Goal: Information Seeking & Learning: Learn about a topic

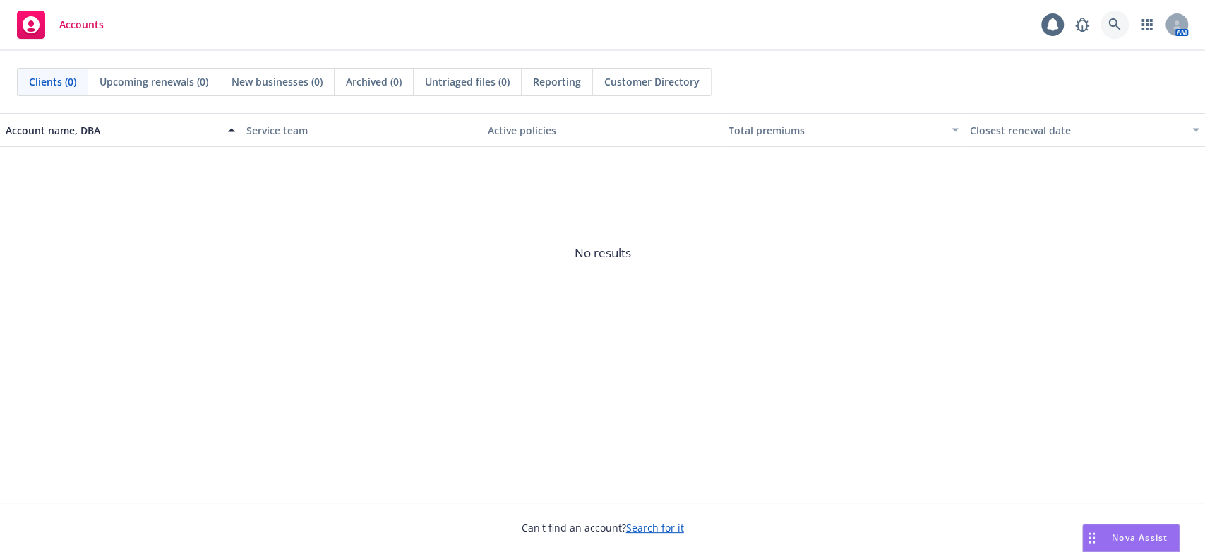
click at [1111, 20] on icon at bounding box center [1115, 24] width 12 height 12
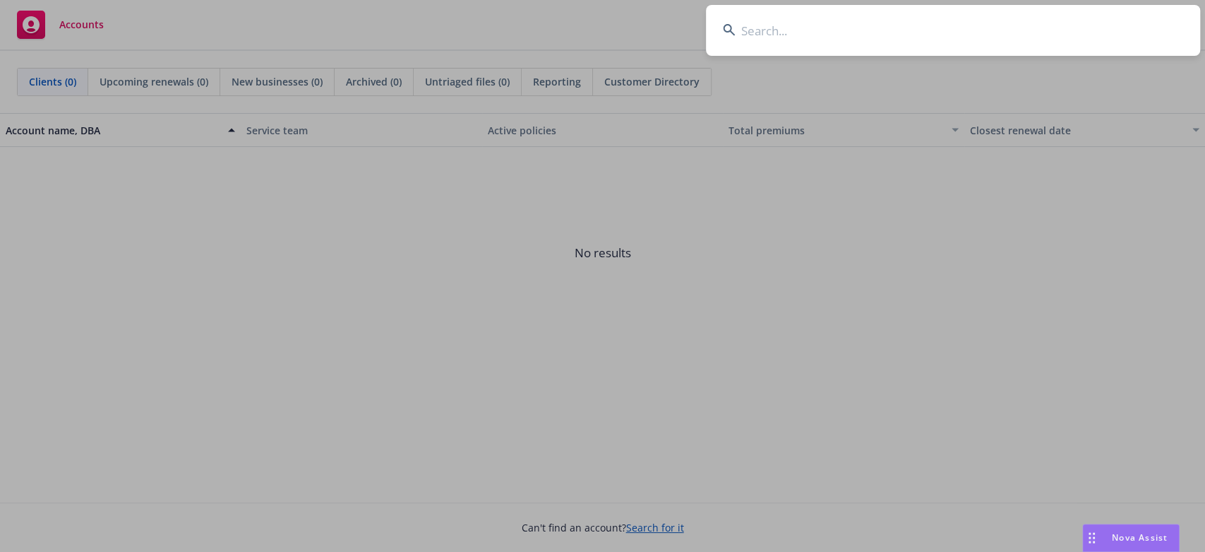
click at [767, 28] on input at bounding box center [953, 30] width 494 height 51
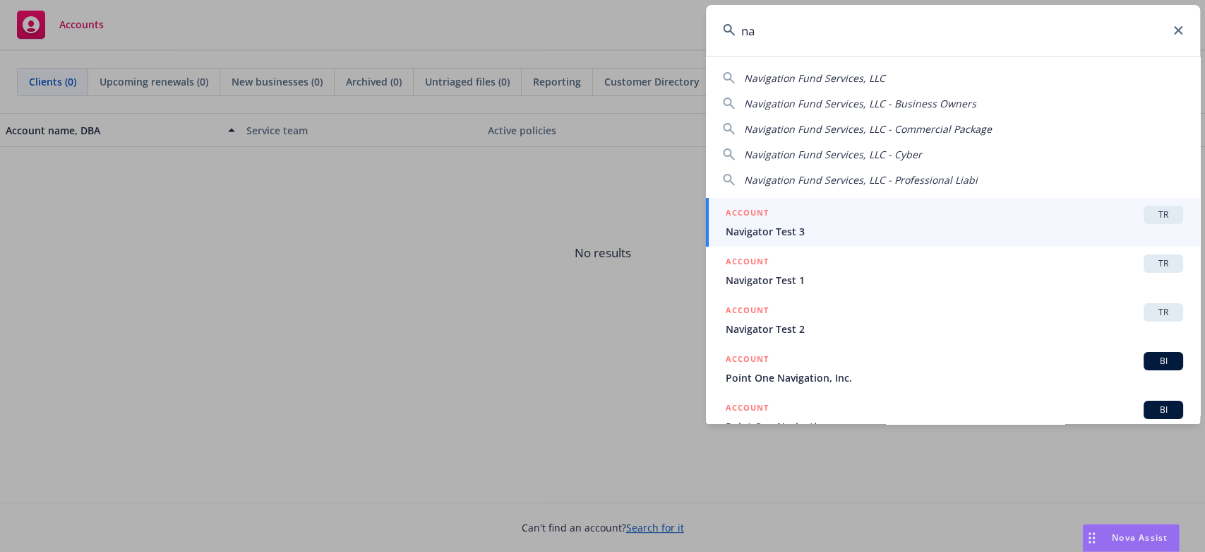
type input "n"
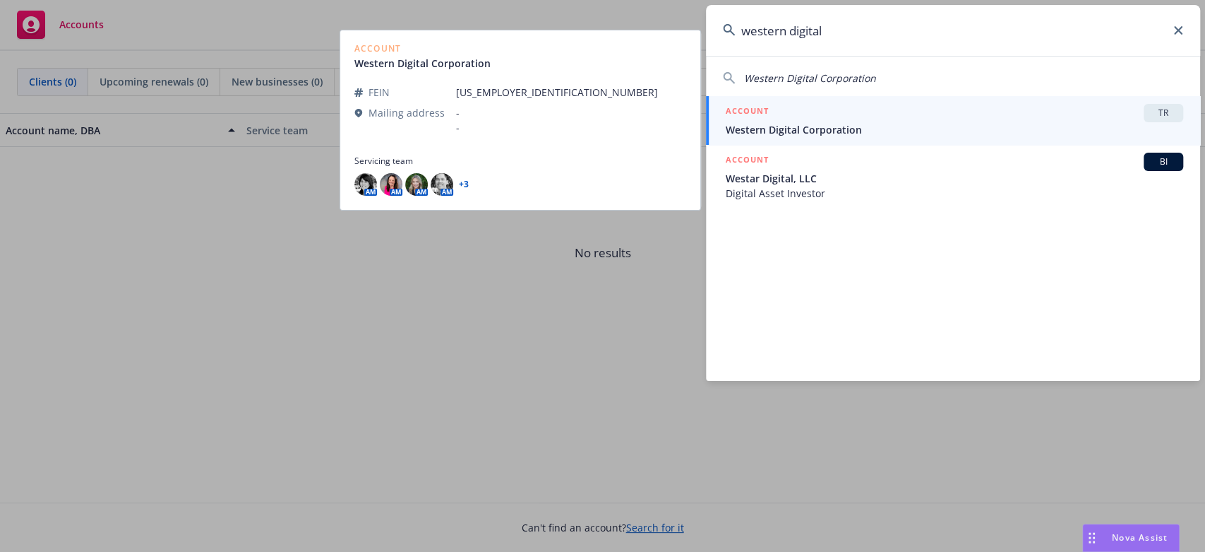
type input "western digital"
click at [797, 122] on span "Western Digital Corporation" at bounding box center [955, 129] width 458 height 15
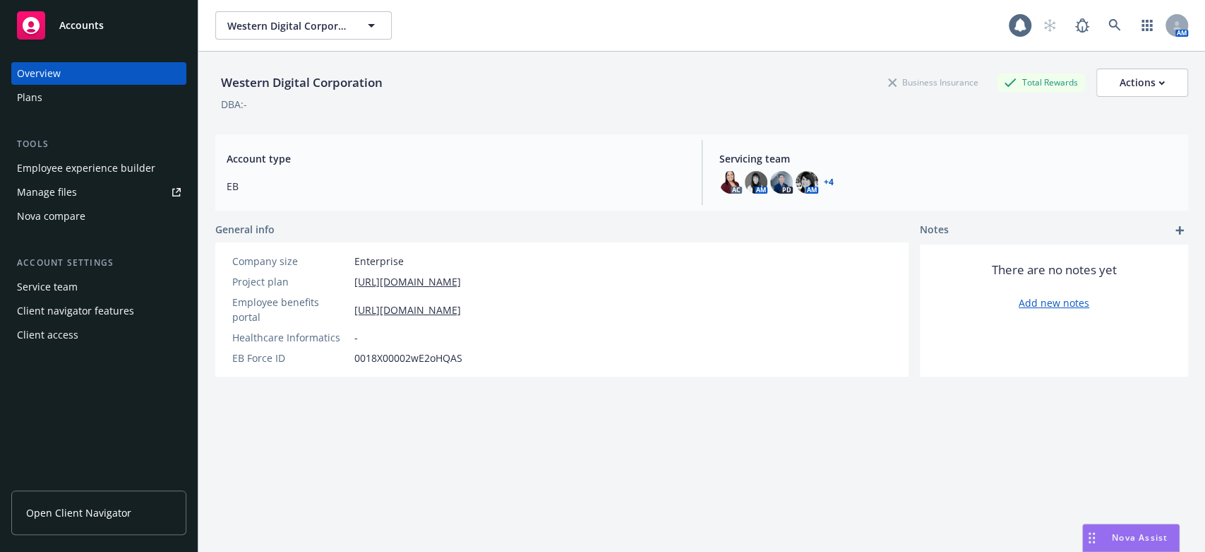
click at [1112, 535] on span "Nova Assist" at bounding box center [1140, 537] width 56 height 12
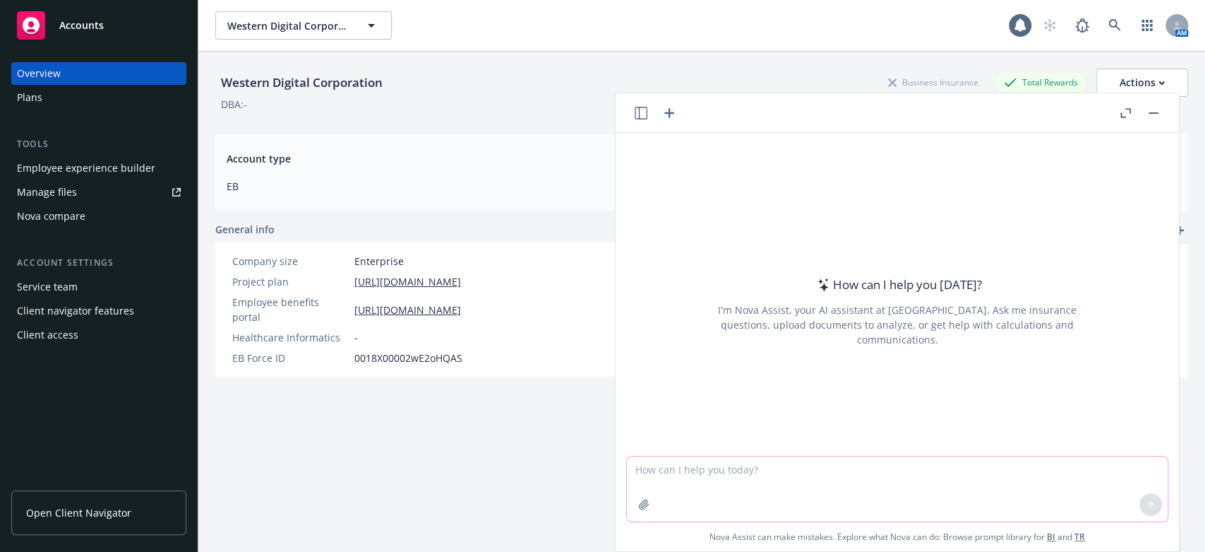
click at [674, 463] on textarea at bounding box center [897, 488] width 541 height 65
type textarea "Hi Chat GPT,"
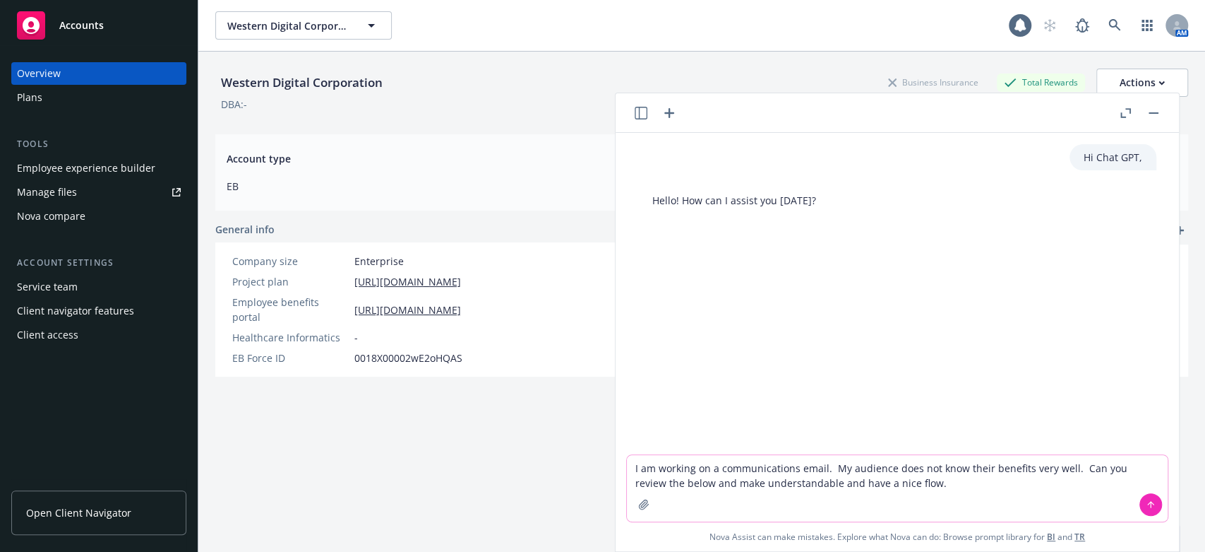
paste textarea "Lo ip dolo si ametco adip 5550 elitsedd! Eius temporinci utlabor et dol magnaal…"
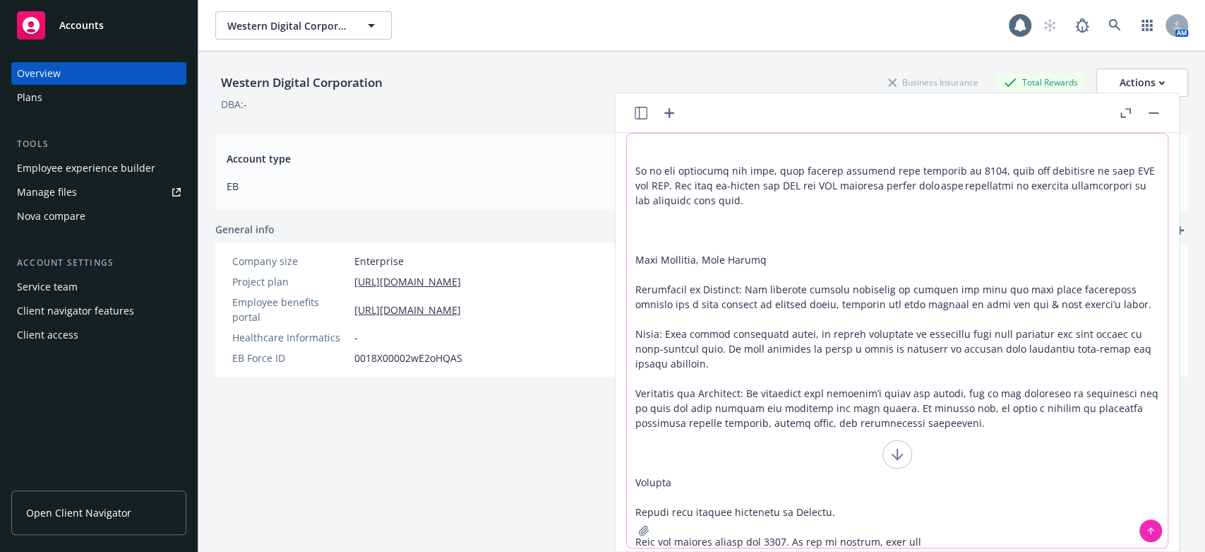
type textarea "L ip dolorsi am c adipiscingelit seddo. Ei temporin utla etd magn aliqu enimadm…"
click at [1148, 528] on icon at bounding box center [1151, 529] width 6 height 3
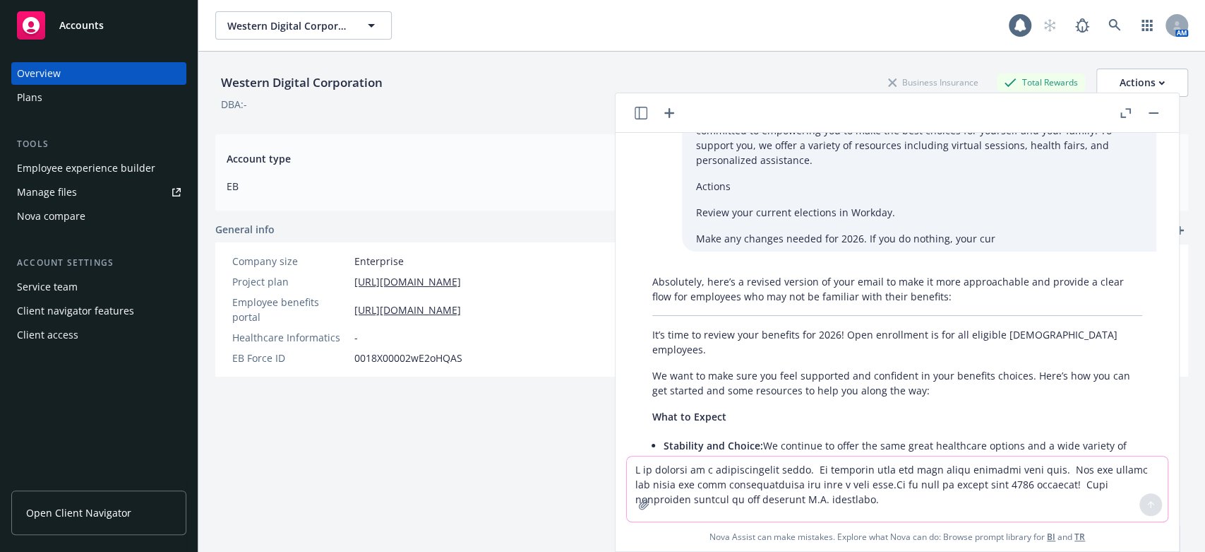
scroll to position [541, 0]
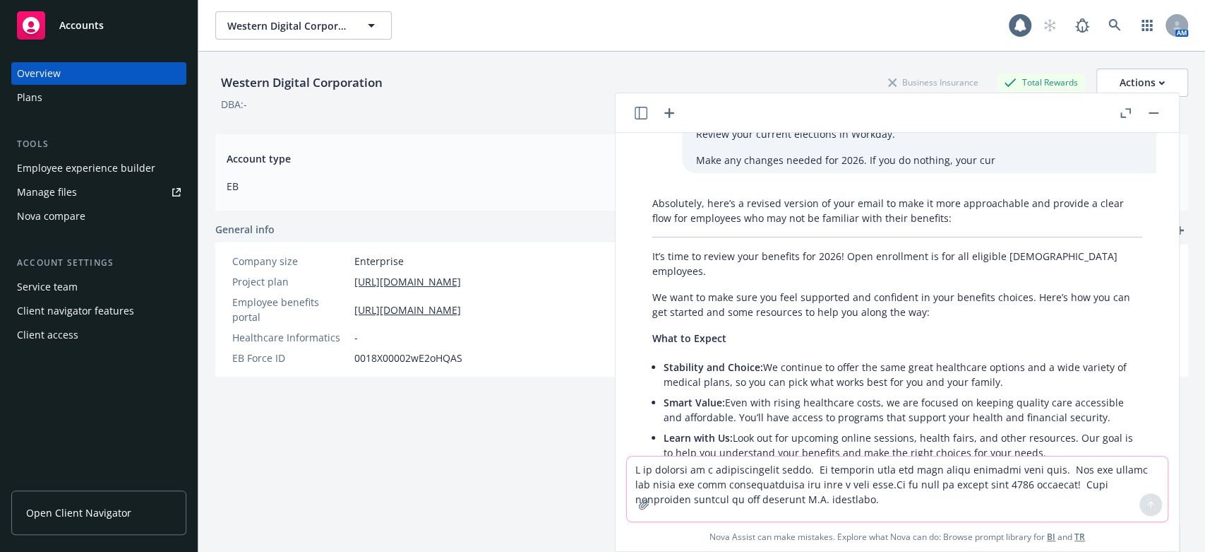
click at [653, 249] on p "It’s time to review your benefits for 2026! Open enrollment is for all eligible…" at bounding box center [898, 264] width 490 height 30
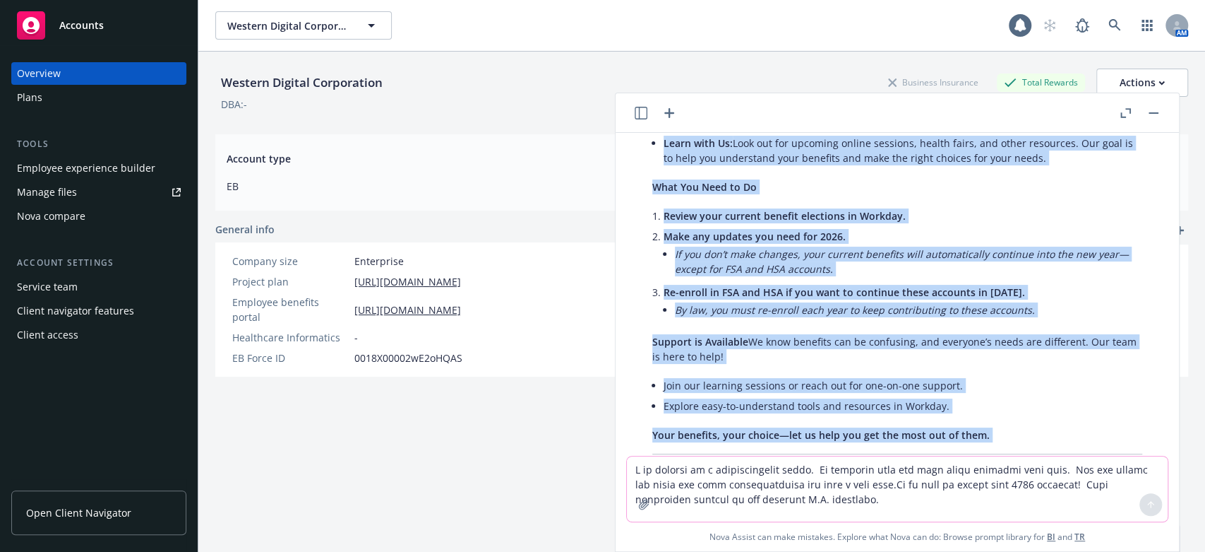
scroll to position [855, 0]
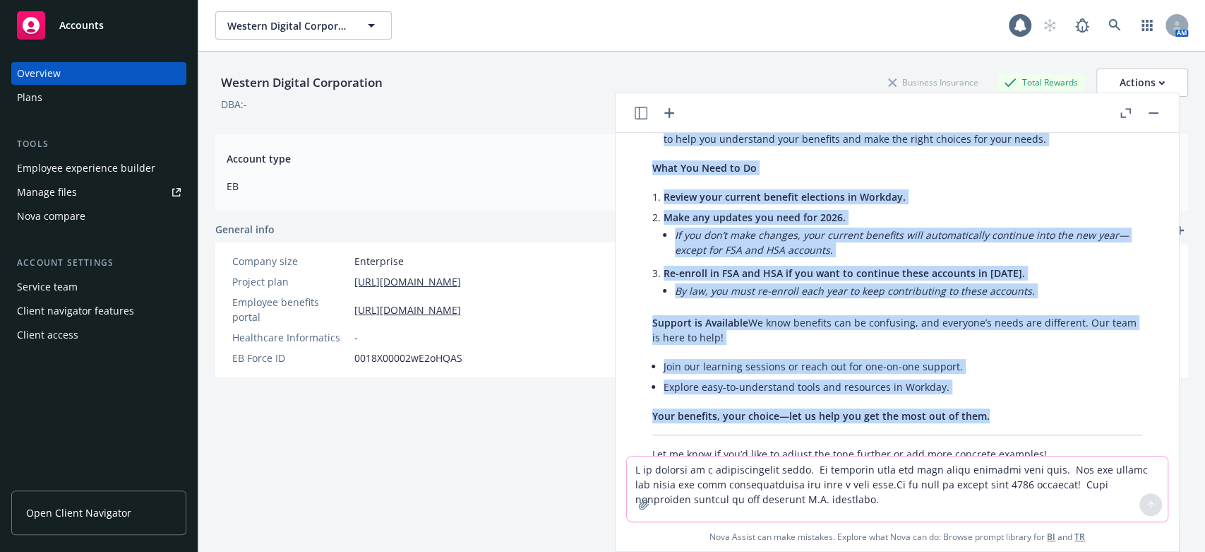
drag, startPoint x: 653, startPoint y: 222, endPoint x: 995, endPoint y: 369, distance: 372.7
click at [995, 369] on div "Absolutely, here’s a revised version of your email to make it more approachable…" at bounding box center [897, 171] width 518 height 590
copy div "Lo’i dolo si ametco adip elitsedd eiu 5090! Temp incididunt ut lab etd magnaali…"
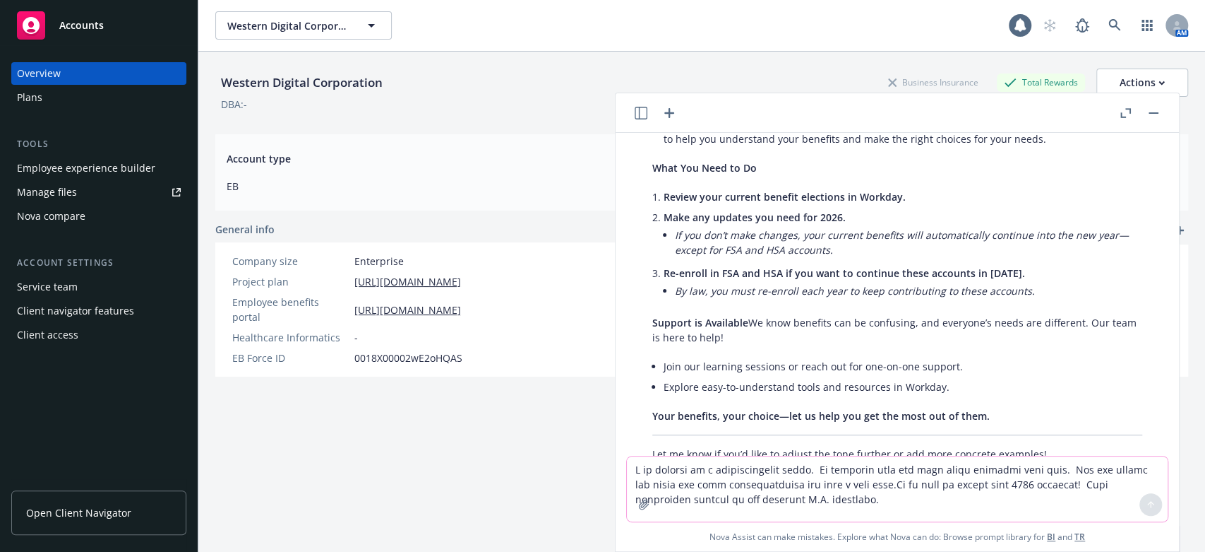
click at [480, 168] on div "Account type EB" at bounding box center [455, 172] width 481 height 65
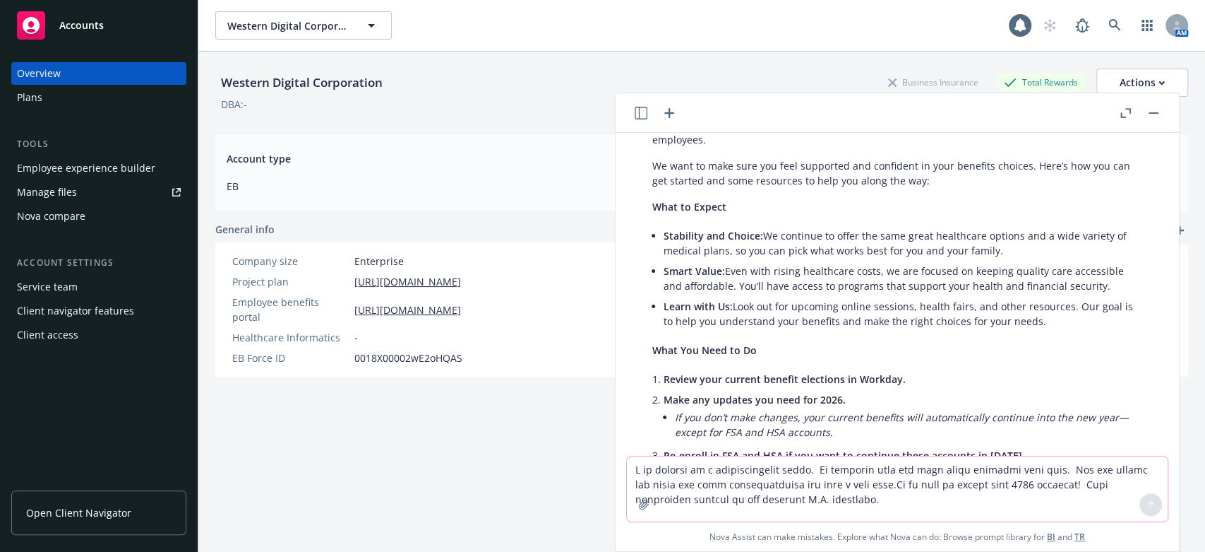
scroll to position [698, 0]
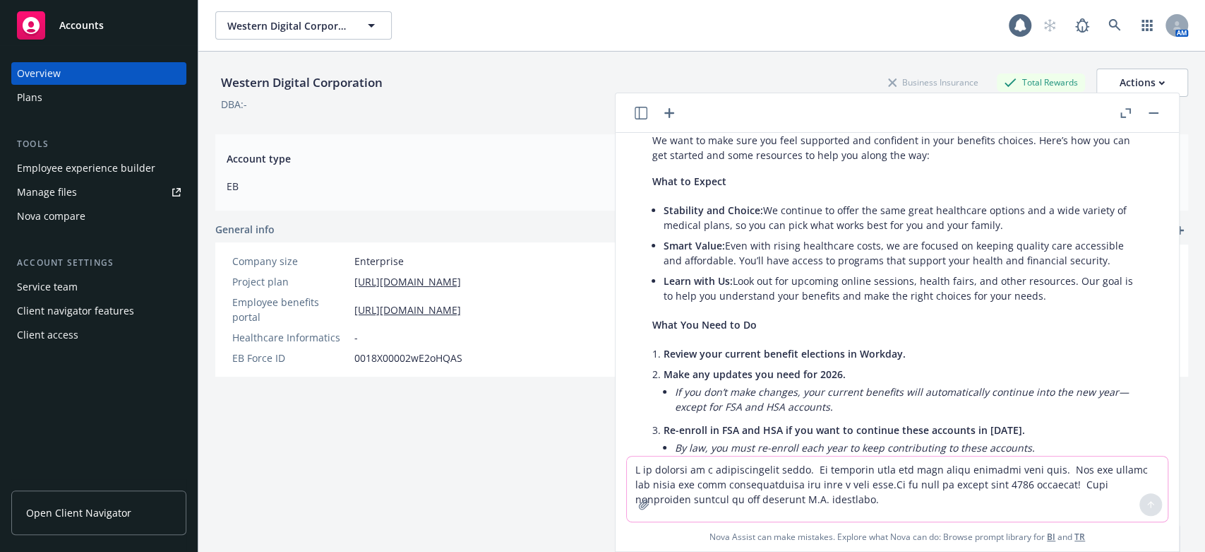
drag, startPoint x: 644, startPoint y: 168, endPoint x: 1062, endPoint y: 249, distance: 425.8
click at [1062, 249] on div "Absolutely, here’s a revised version of your email to make it more approachable…" at bounding box center [897, 328] width 518 height 590
copy ul "Stability and Choice: We continue to offer the same great healthcare options an…"
drag, startPoint x: 683, startPoint y: 379, endPoint x: 684, endPoint y: 331, distance: 48.0
click at [684, 354] on ul "Review your current benefit elections in Workday. Make any updates you need for…" at bounding box center [903, 401] width 479 height 117
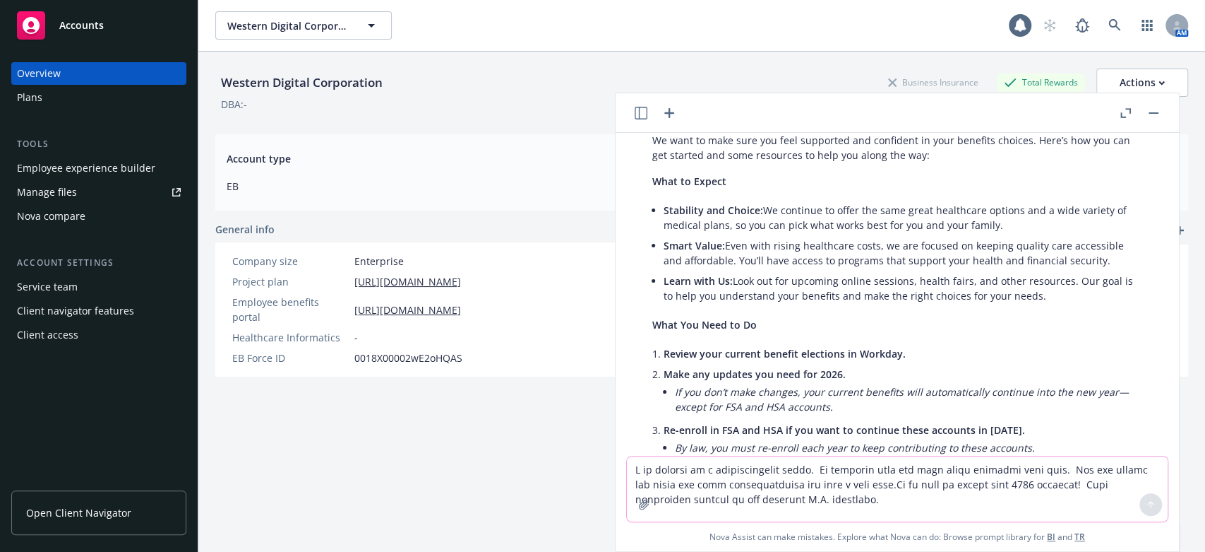
click at [633, 286] on div "Absolutely, here’s a revised version of your email to make it more approachable…" at bounding box center [897, 328] width 541 height 590
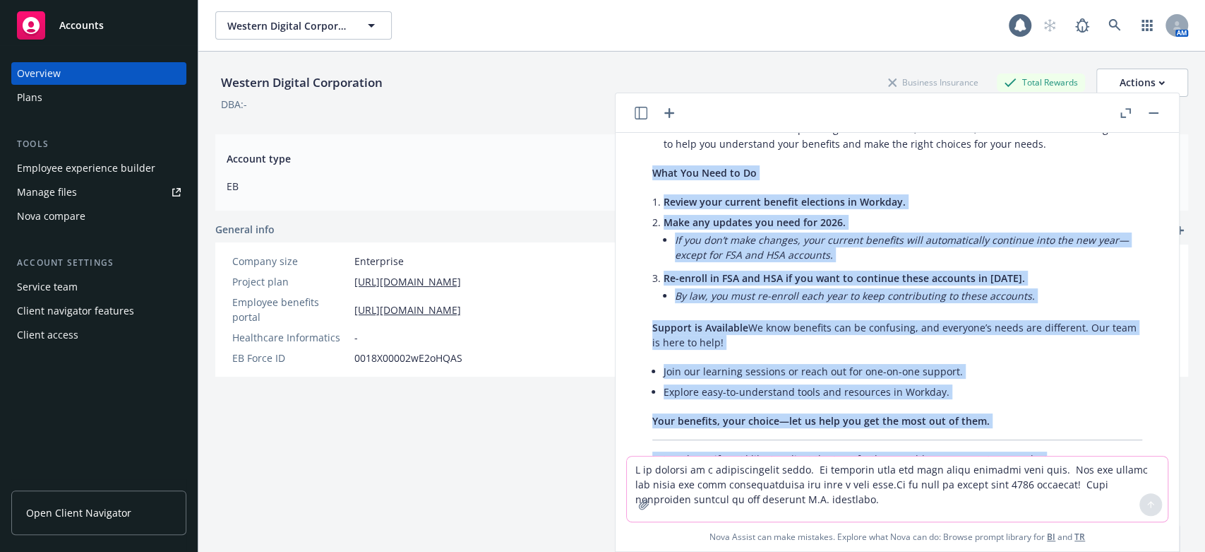
scroll to position [852, 0]
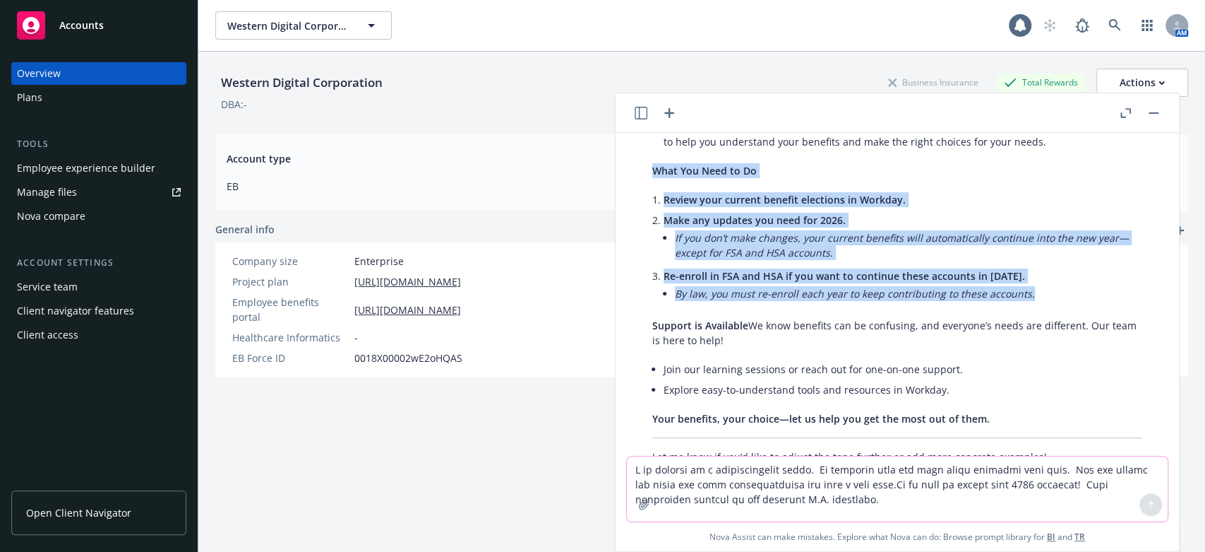
drag, startPoint x: 655, startPoint y: 277, endPoint x: 1048, endPoint y: 260, distance: 393.0
click at [1048, 260] on div "Absolutely, here’s a revised version of your email to make it more approachable…" at bounding box center [897, 174] width 518 height 590
copy div "What You Need to Do Review your current benefit elections in Workday. Make any …"
click at [740, 231] on em "If you don’t make changes, your current benefits will automatically continue in…" at bounding box center [902, 245] width 454 height 28
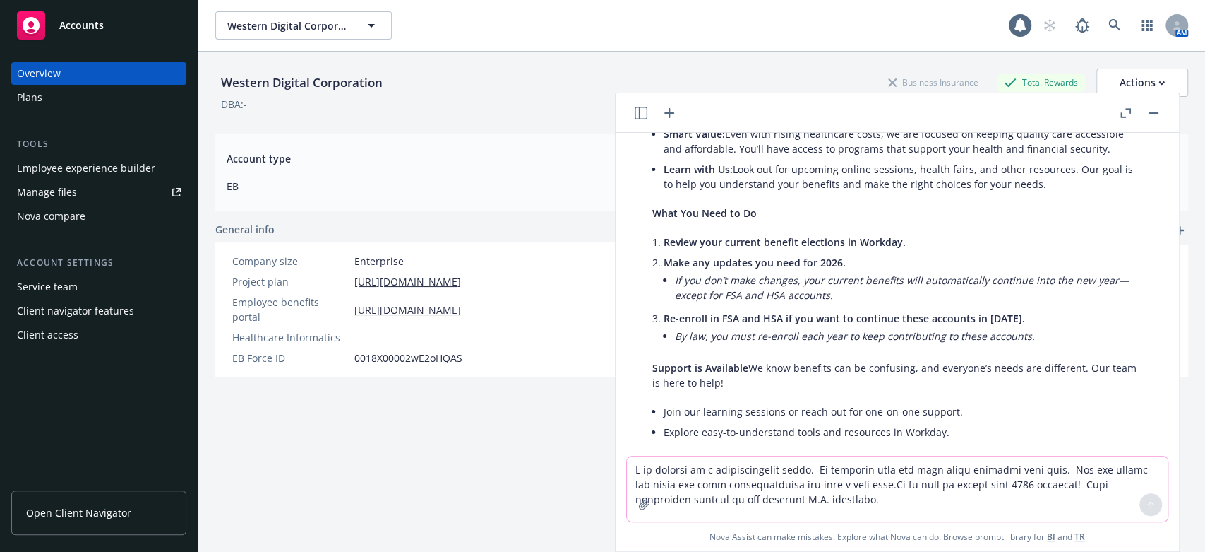
scroll to position [773, 0]
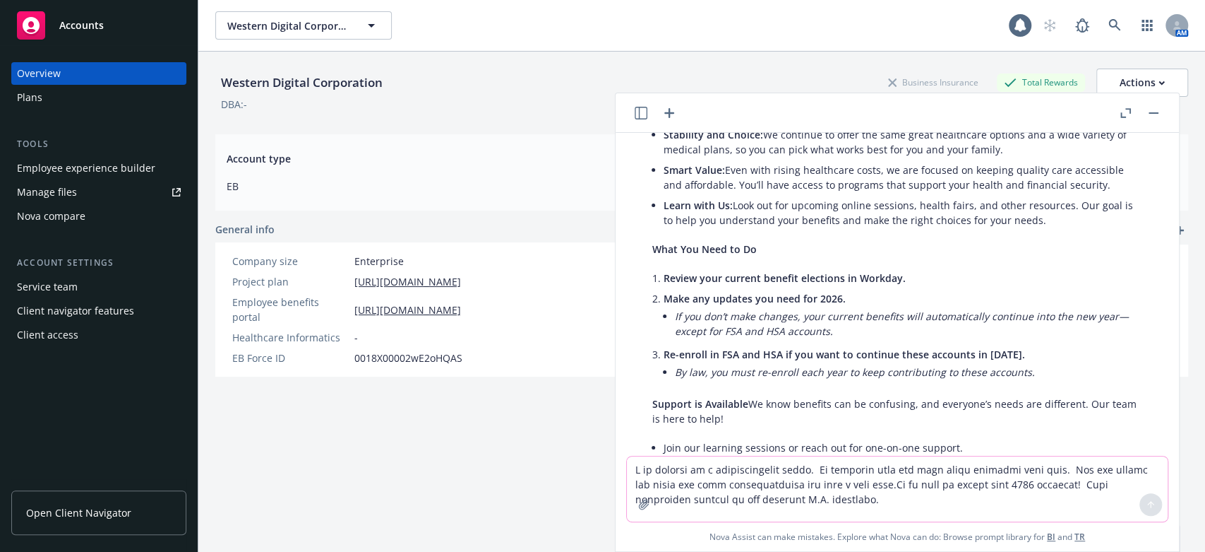
drag, startPoint x: 650, startPoint y: 203, endPoint x: 1062, endPoint y: 367, distance: 443.4
click at [1062, 367] on div "Absolutely, here’s a revised version of your email to make it more approachable…" at bounding box center [897, 253] width 518 height 590
copy div "What You Need to Do Review your current benefit elections in Workday. Make any …"
